Goal: Information Seeking & Learning: Learn about a topic

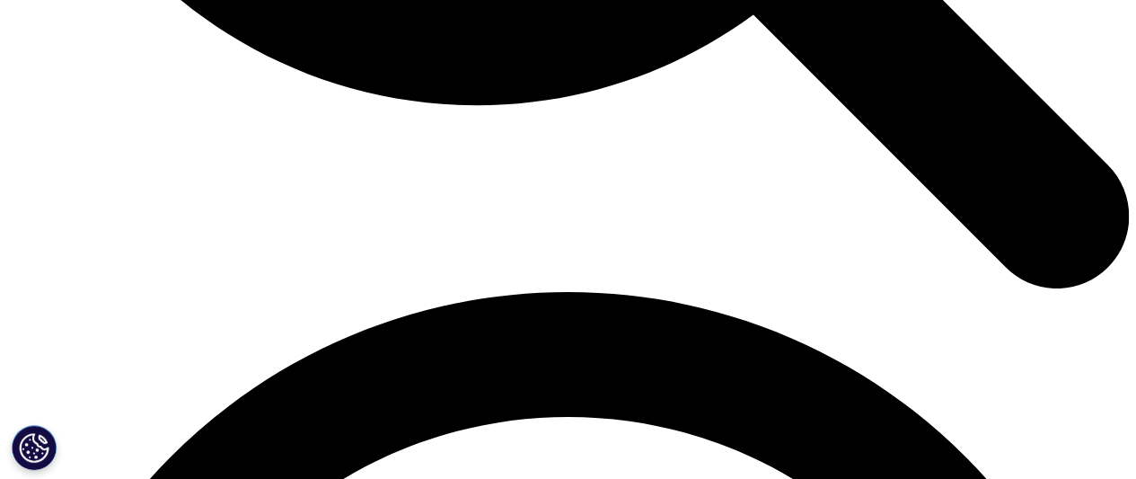
scroll to position [1985, 0]
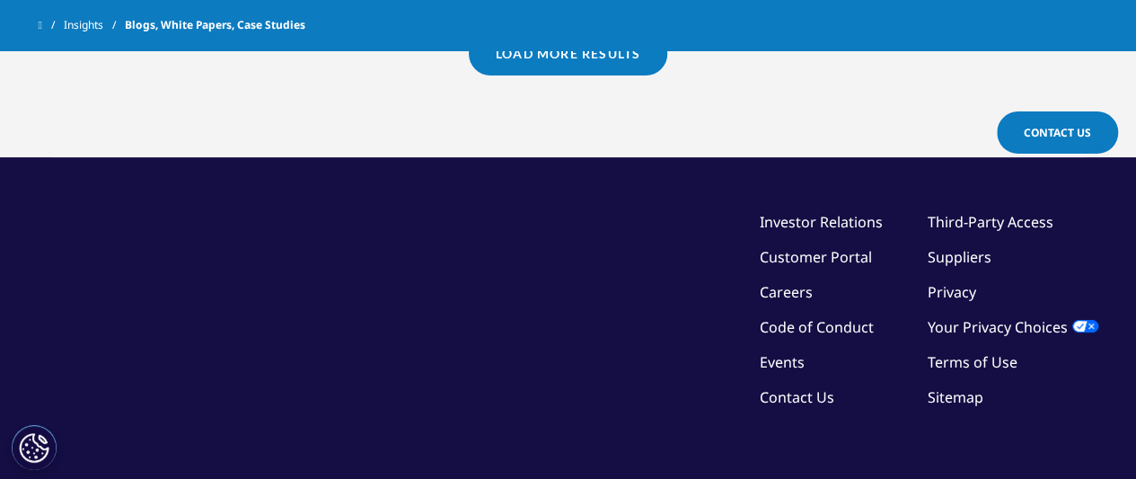
click at [582, 64] on link "Load More Results" at bounding box center [568, 53] width 199 height 44
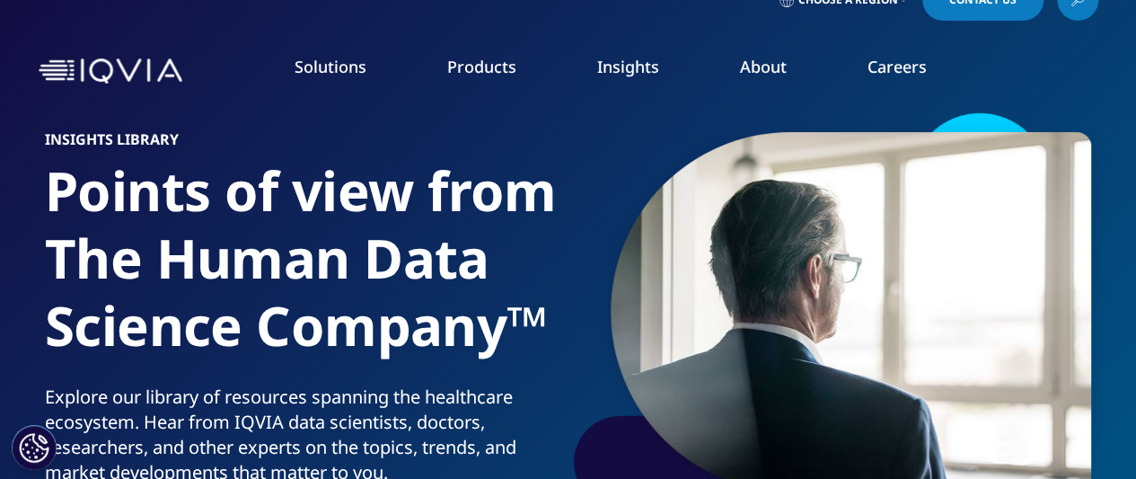
scroll to position [0, 0]
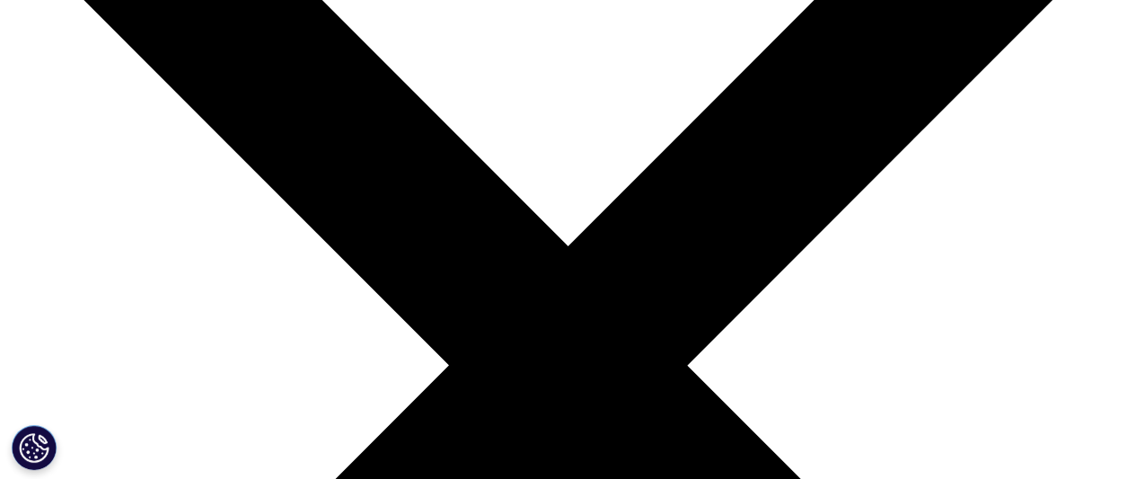
scroll to position [223, 0]
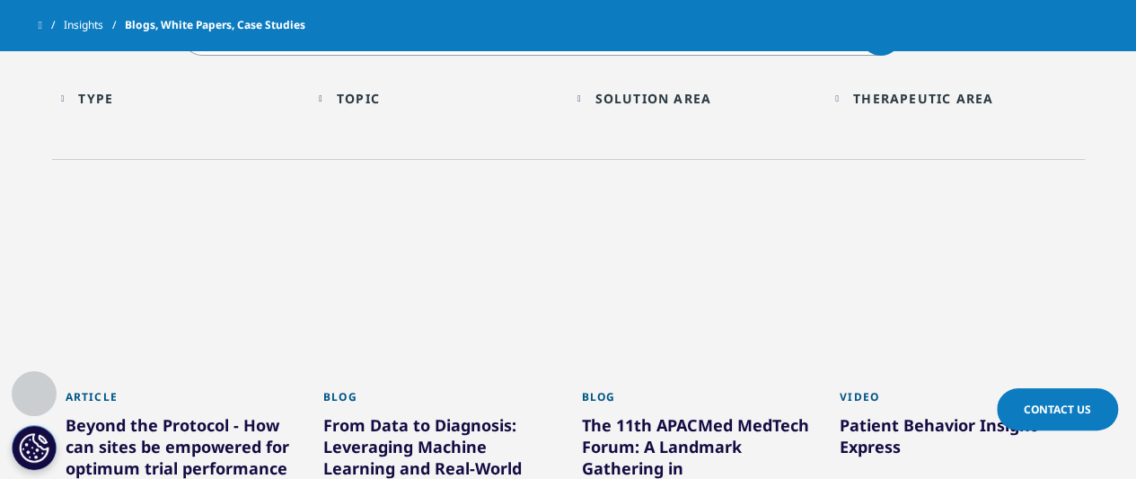
scroll to position [672, 0]
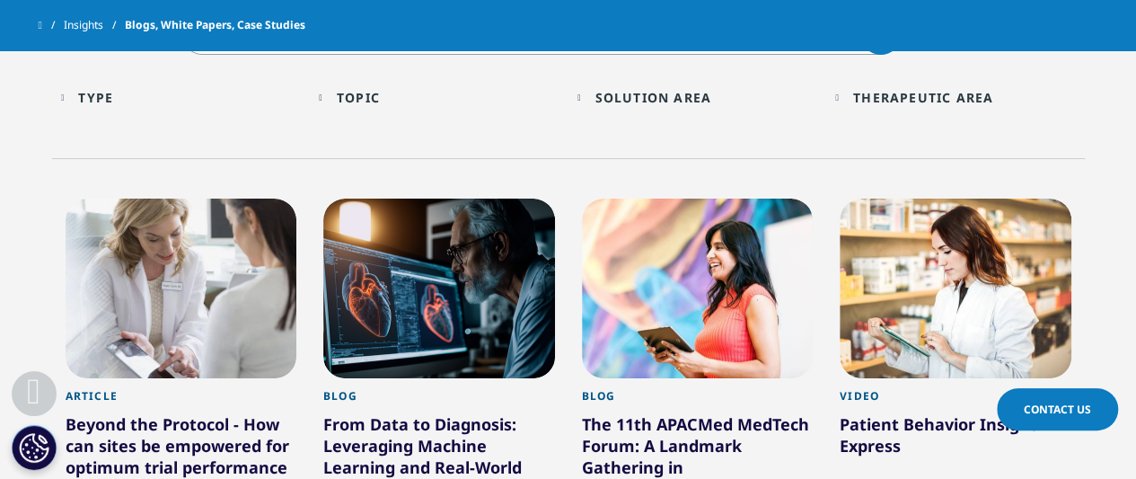
click at [332, 102] on div "Topic Loading Clear Or/And Operator" at bounding box center [439, 97] width 241 height 42
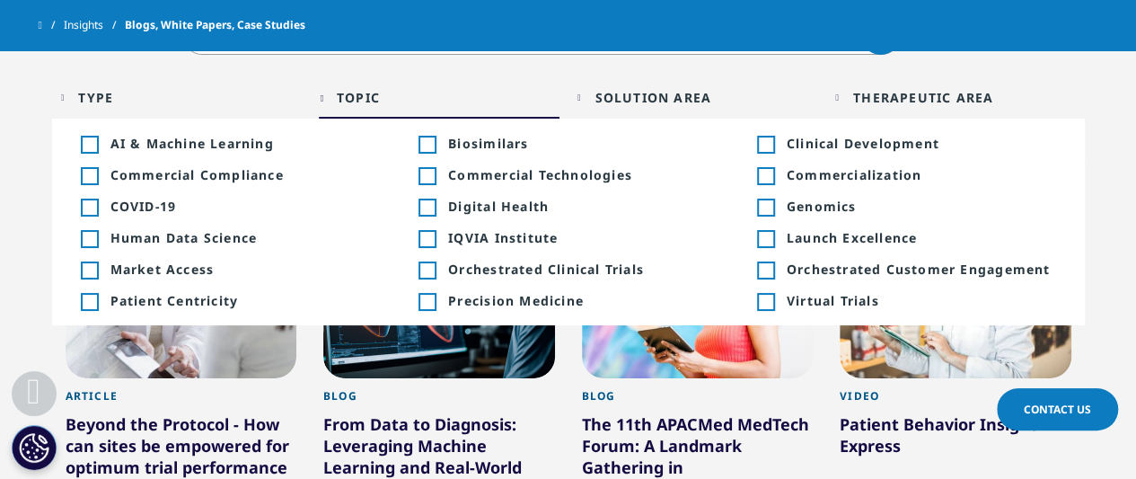
click at [587, 92] on div "Solution Area Loading Clear Or/And Operator" at bounding box center [698, 97] width 241 height 42
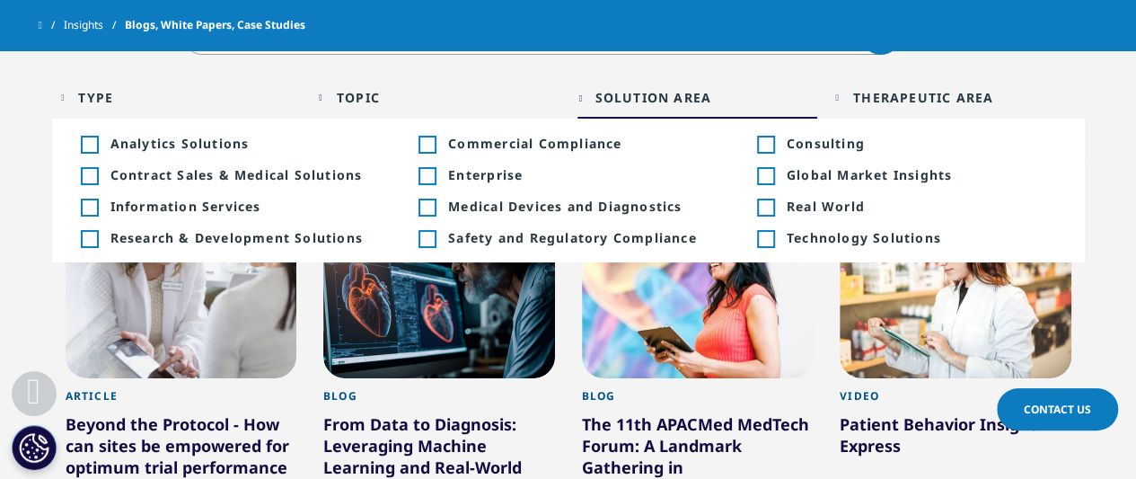
click at [769, 210] on div "Toggle" at bounding box center [765, 207] width 16 height 16
